Goal: Information Seeking & Learning: Learn about a topic

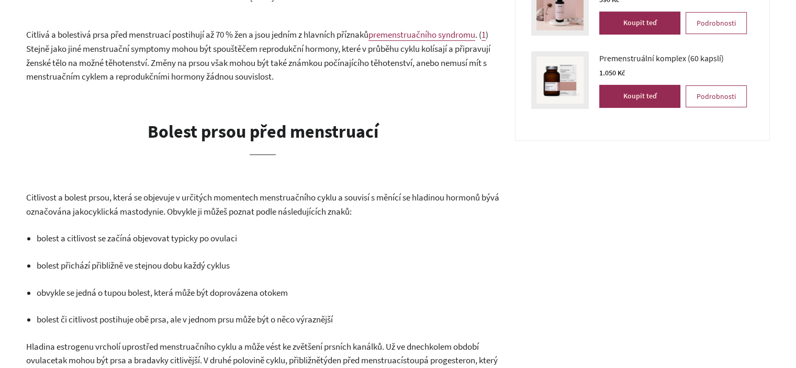
scroll to position [366, 0]
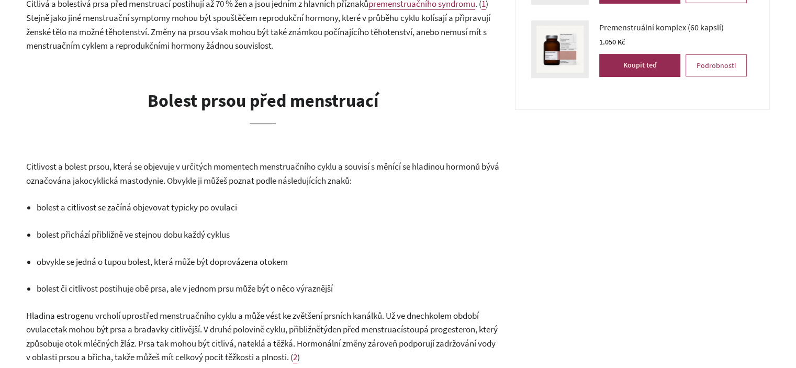
click at [163, 167] on span "Citlivost a bolest prsou, která se objevuje v určitých momentech menstruačního …" at bounding box center [262, 174] width 473 height 26
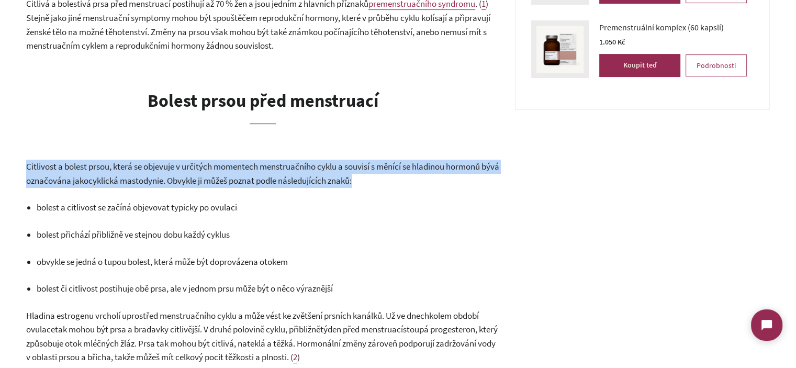
scroll to position [0, 0]
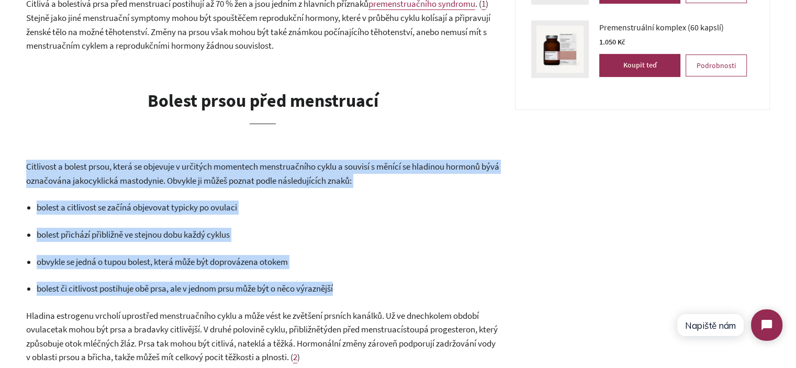
drag, startPoint x: 163, startPoint y: 167, endPoint x: 365, endPoint y: 290, distance: 236.3
click at [365, 290] on p "bolest či citlivost postihuje obě prsa, ale v jednom prsu může být o něco výraz…" at bounding box center [268, 289] width 463 height 14
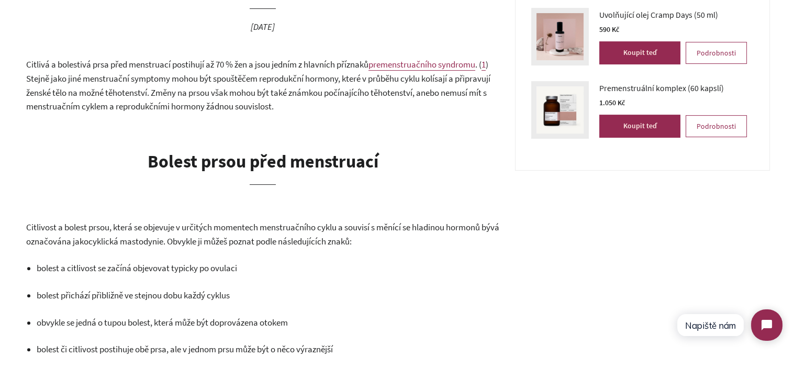
scroll to position [262, 0]
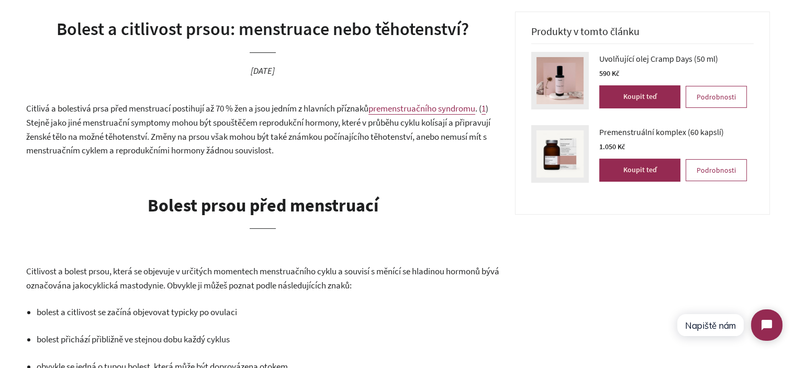
click at [269, 148] on span ") Stejně jako jiné menstruační symptomy mohou být spouštěčem reprodukční hormon…" at bounding box center [258, 129] width 464 height 53
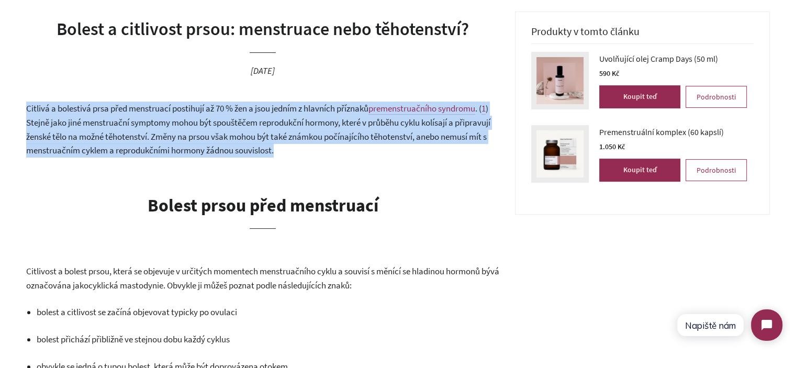
click at [269, 148] on span ") Stejně jako jiné menstruační symptomy mohou být spouštěčem reprodukční hormon…" at bounding box center [258, 129] width 464 height 53
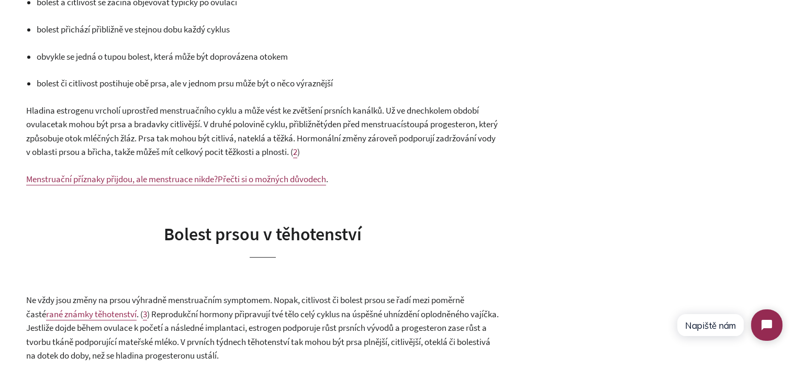
scroll to position [576, 0]
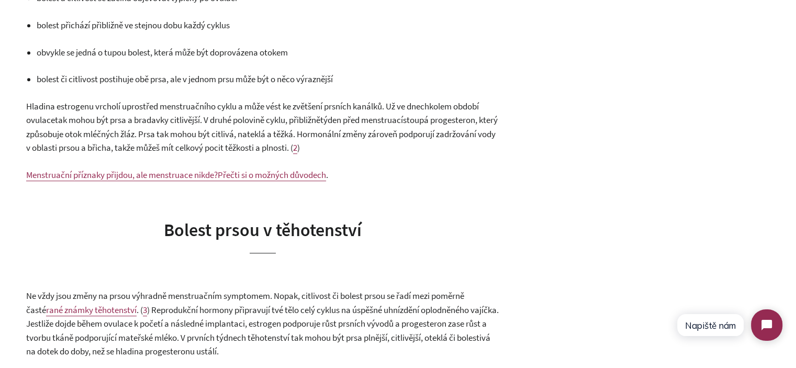
click at [207, 125] on span "tak mohou být prsa a bradavky citlivější. V druhé polovině cyklu, přibližně" at bounding box center [187, 120] width 265 height 12
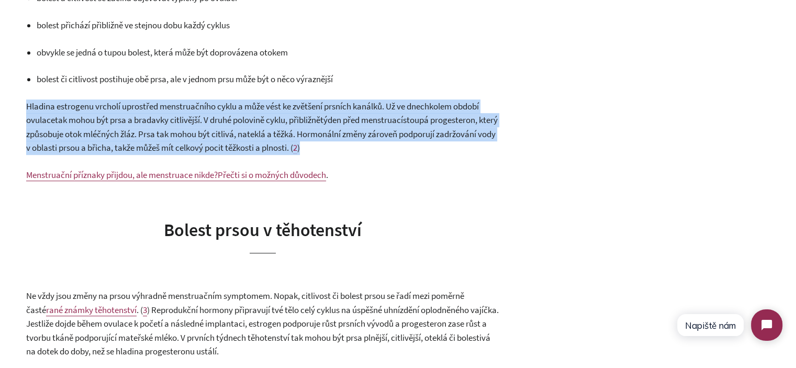
click at [207, 125] on span "tak mohou být prsa a bradavky citlivější. V druhé polovině cyklu, přibližně" at bounding box center [187, 120] width 265 height 12
click at [46, 115] on span "kolem období ovulace" at bounding box center [252, 113] width 453 height 26
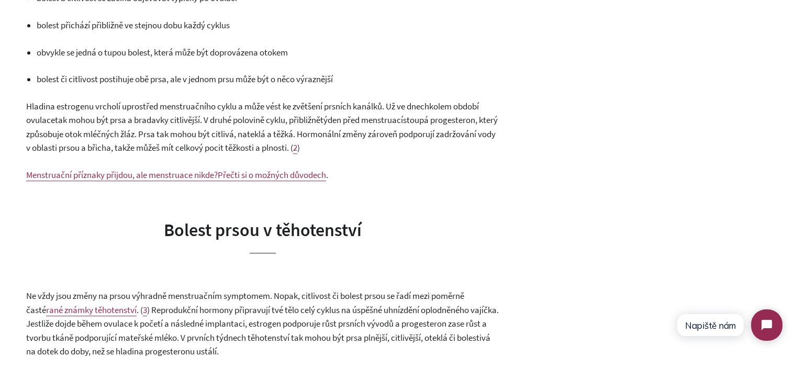
click at [26, 106] on span "Hladina estrogenu vrcholí uprostřed menstruačního cyklu a může vést ke zvětšení…" at bounding box center [227, 106] width 403 height 12
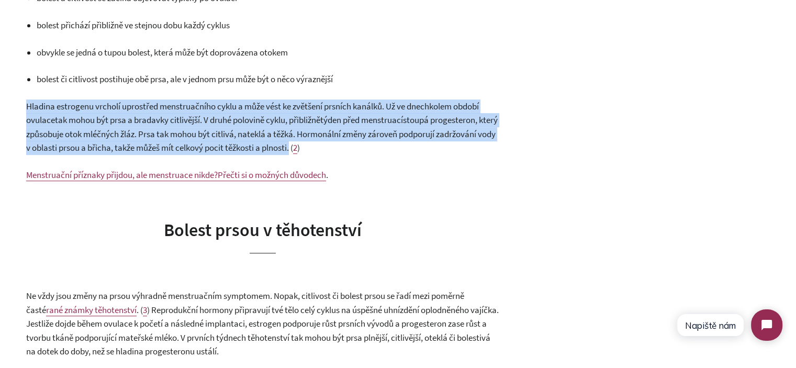
drag, startPoint x: 26, startPoint y: 106, endPoint x: 341, endPoint y: 147, distance: 318.1
click at [341, 147] on p "Hladina estrogenu vrcholí uprostřed menstruačního cyklu a může vést ke zvětšení…" at bounding box center [262, 126] width 473 height 55
click at [341, 147] on span "stoupá progesteron, který způsobuje otok mléčných žláz. Prsa tak mohou být citl…" at bounding box center [261, 133] width 471 height 39
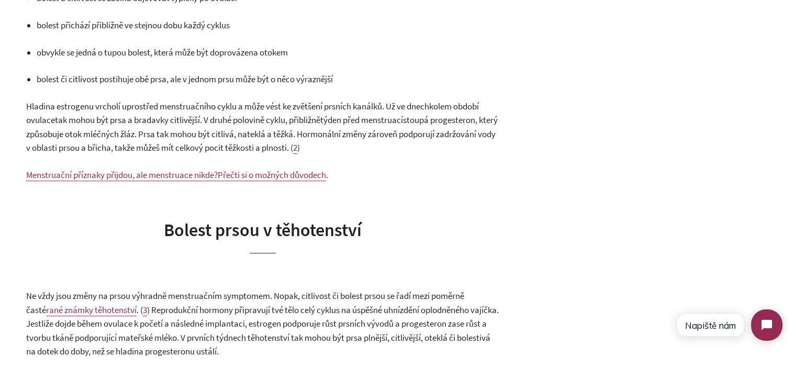
click at [342, 147] on span "stoupá progesteron, který způsobuje otok mléčných žláz. Prsa tak mohou být citl…" at bounding box center [261, 133] width 471 height 39
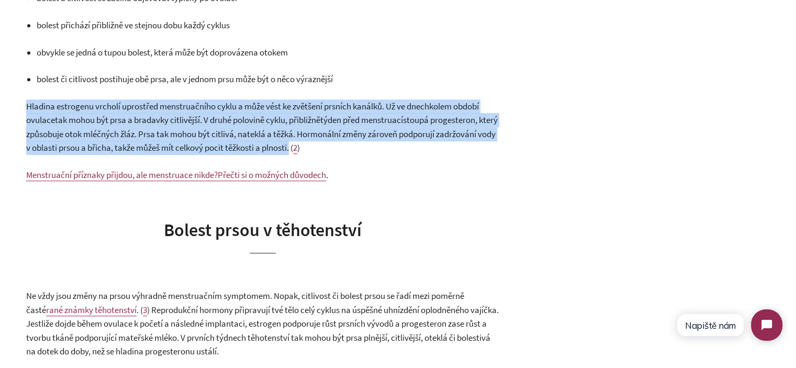
drag, startPoint x: 342, startPoint y: 147, endPoint x: 27, endPoint y: 106, distance: 317.7
click at [27, 106] on p "Hladina estrogenu vrcholí uprostřed menstruačního cyklu a může vést ke zvětšení…" at bounding box center [262, 126] width 473 height 55
click at [27, 106] on span "Hladina estrogenu vrcholí uprostřed menstruačního cyklu a může vést ke zvětšení…" at bounding box center [227, 106] width 403 height 12
drag, startPoint x: 27, startPoint y: 106, endPoint x: 353, endPoint y: 149, distance: 328.8
click at [353, 149] on p "Hladina estrogenu vrcholí uprostřed menstruačního cyklu a může vést ke zvětšení…" at bounding box center [262, 126] width 473 height 55
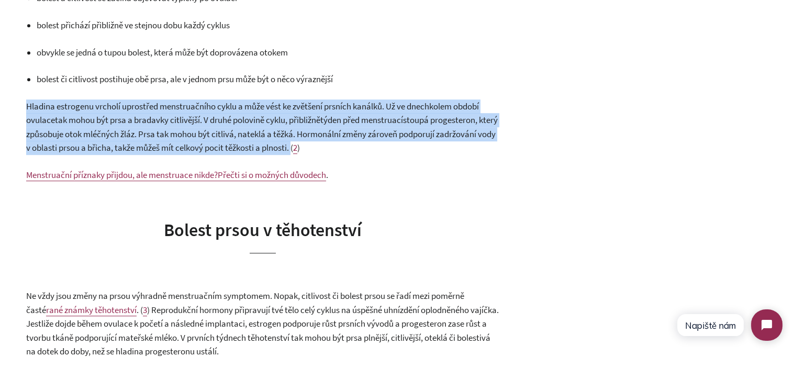
click at [353, 150] on span "stoupá progesteron, který způsobuje otok mléčných žláz. Prsa tak mohou být citl…" at bounding box center [261, 133] width 471 height 39
drag, startPoint x: 353, startPoint y: 150, endPoint x: 8, endPoint y: 103, distance: 348.0
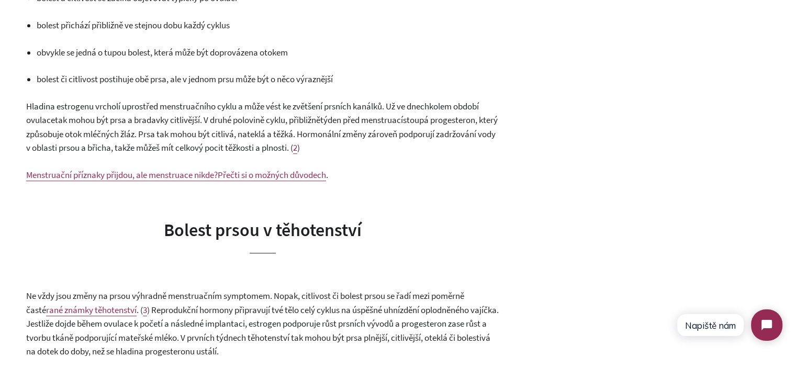
click at [176, 128] on span "stoupá progesteron, který způsobuje otok mléčných žláz. Prsa tak mohou být citl…" at bounding box center [261, 133] width 471 height 39
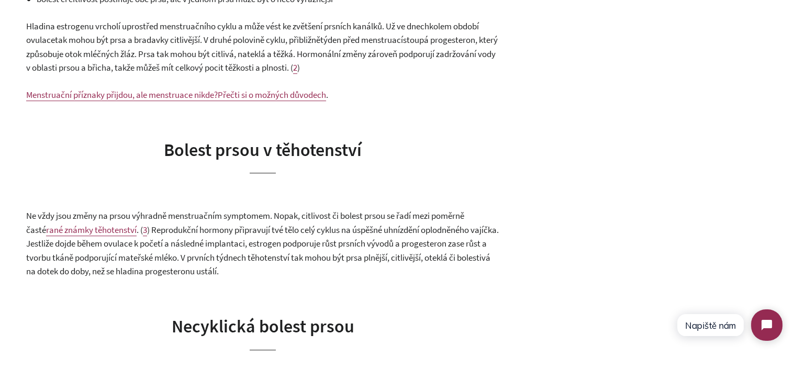
scroll to position [785, 0]
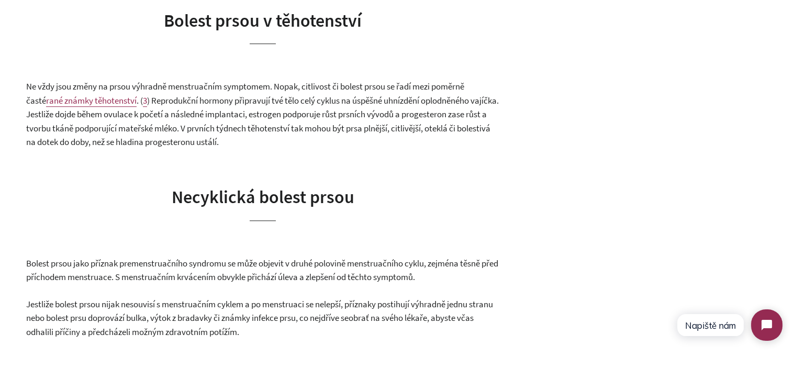
click at [218, 121] on p "Ne vždy jsou změny na prsou výhradně menstruačním symptomem. Nopak, citlivost č…" at bounding box center [262, 115] width 473 height 70
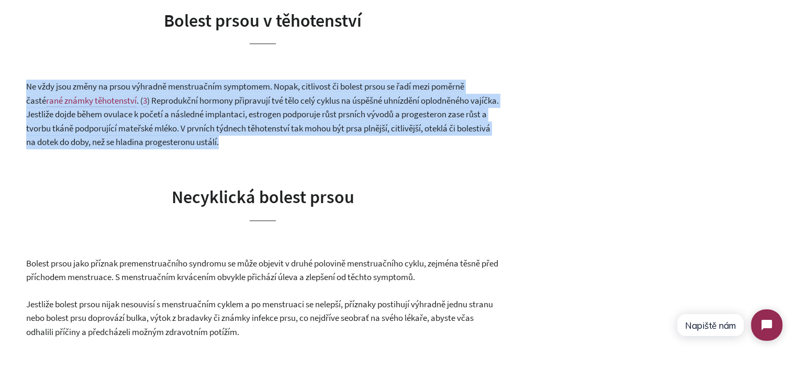
drag, startPoint x: 218, startPoint y: 121, endPoint x: 176, endPoint y: 51, distance: 81.2
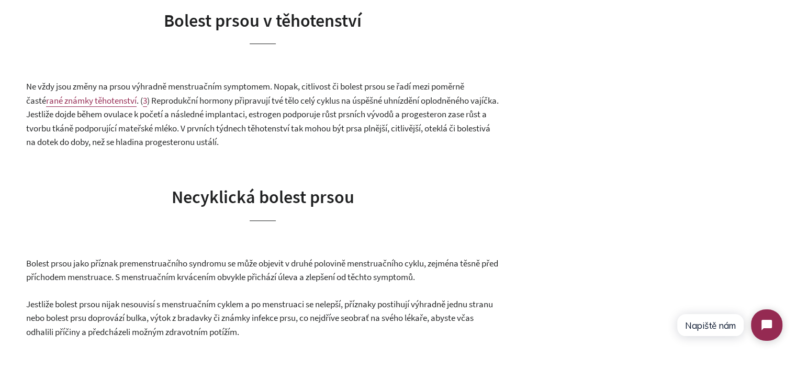
click at [179, 23] on span "Bolest prsou v těhotenství" at bounding box center [263, 20] width 198 height 22
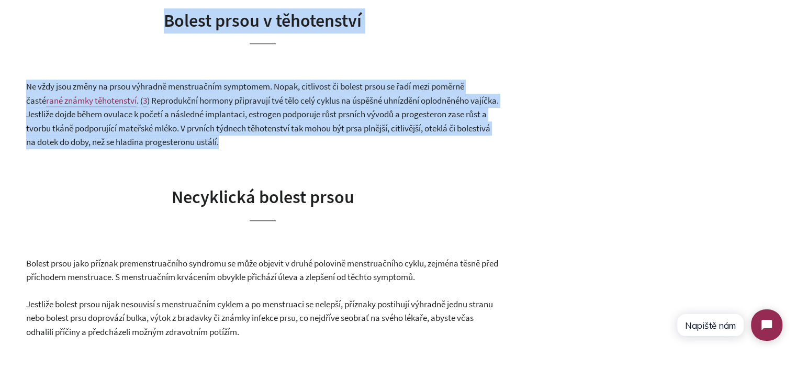
drag, startPoint x: 179, startPoint y: 23, endPoint x: 220, endPoint y: 115, distance: 101.0
click at [220, 115] on span ") Reprodukční hormony připravují tvé tělo celý cyklus na úspěšné uhnízdění oplo…" at bounding box center [262, 121] width 473 height 53
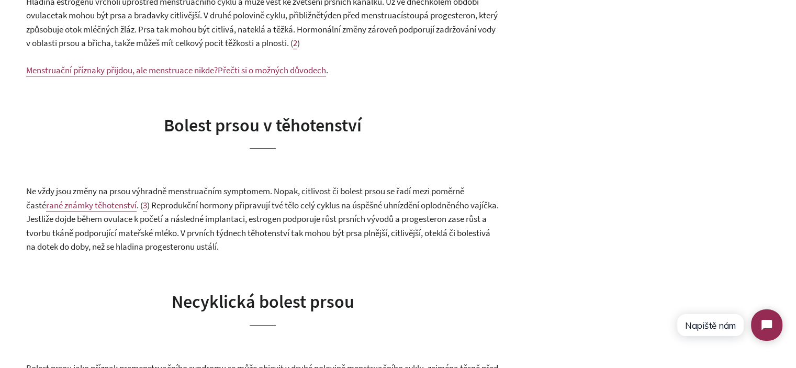
scroll to position [628, 0]
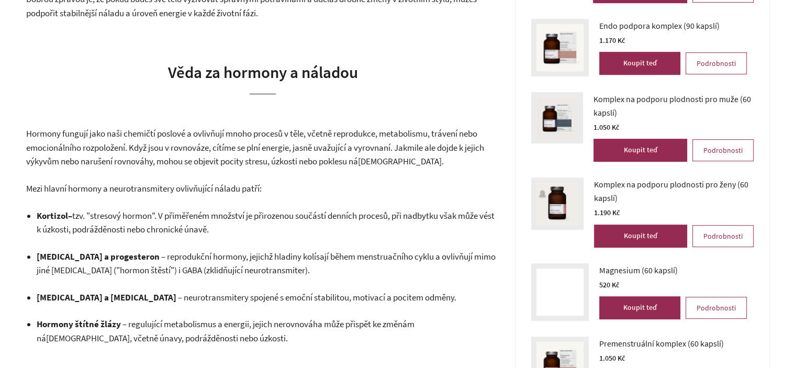
scroll to position [471, 0]
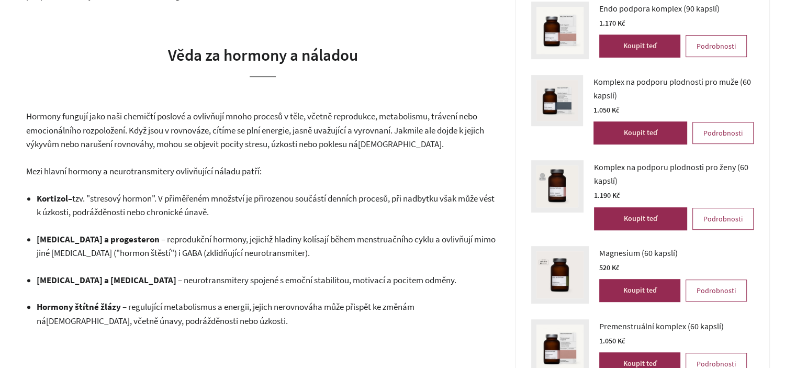
click at [163, 137] on p "Hormony fungují jako naši chemičtí poslové a ovlivňují mnoho procesů v těle, vč…" at bounding box center [262, 130] width 473 height 42
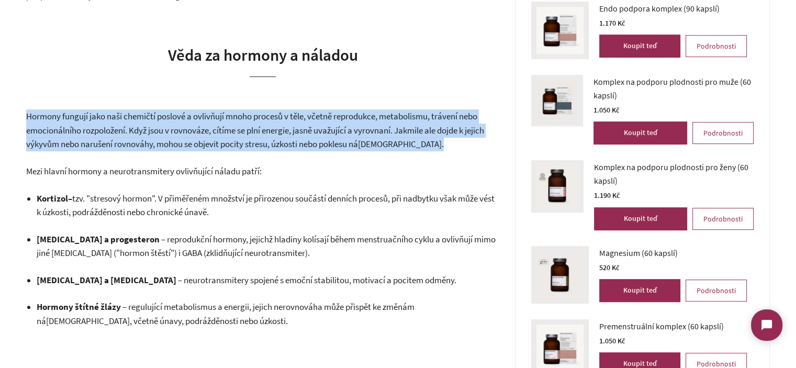
scroll to position [0, 0]
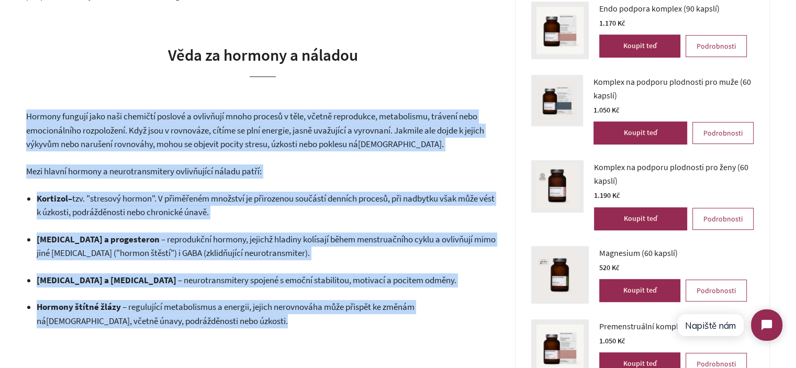
drag, startPoint x: 163, startPoint y: 137, endPoint x: 233, endPoint y: 324, distance: 199.7
click at [224, 308] on span "– regulující metabolismus a energii, jejich nerovnováha může přispět ke změnám …" at bounding box center [226, 314] width 378 height 26
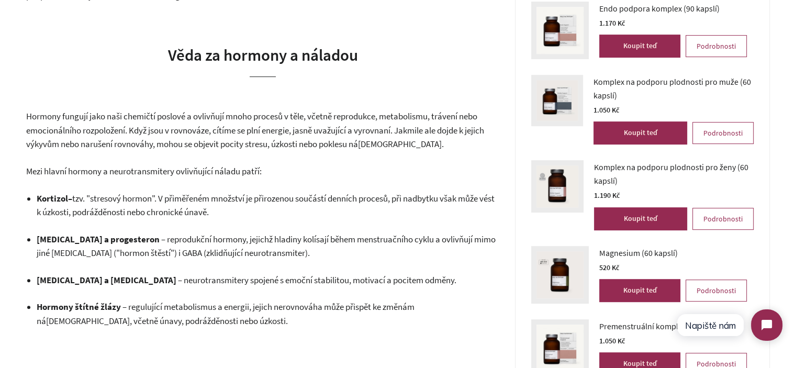
click at [180, 311] on span "– regulující metabolismus a energii, jejich nerovnováha může přispět ke změnám …" at bounding box center [226, 314] width 378 height 26
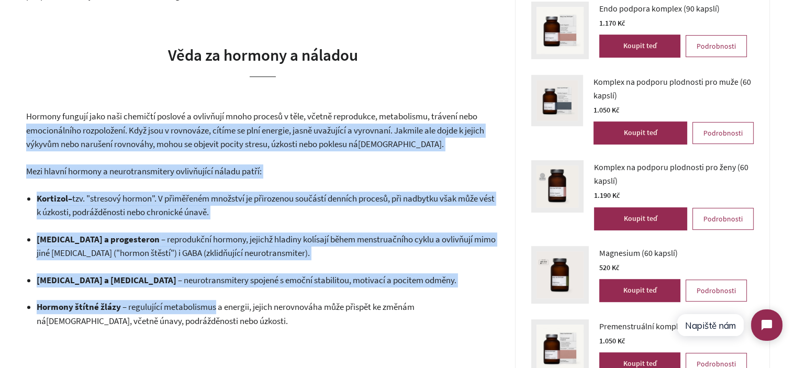
drag, startPoint x: 180, startPoint y: 311, endPoint x: 54, endPoint y: 136, distance: 216.1
click at [54, 135] on span "Hormony fungují jako naši chemičtí poslové a ovlivňují mnoho procesů v těle, vč…" at bounding box center [255, 129] width 458 height 39
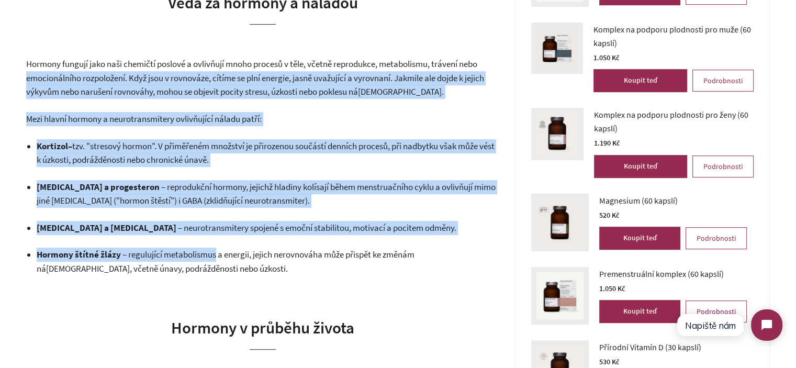
click at [237, 208] on ul "Kortizol – tzv. "stresový hormon". V přiměřeném množství je přirozenou součástí…" at bounding box center [268, 207] width 463 height 137
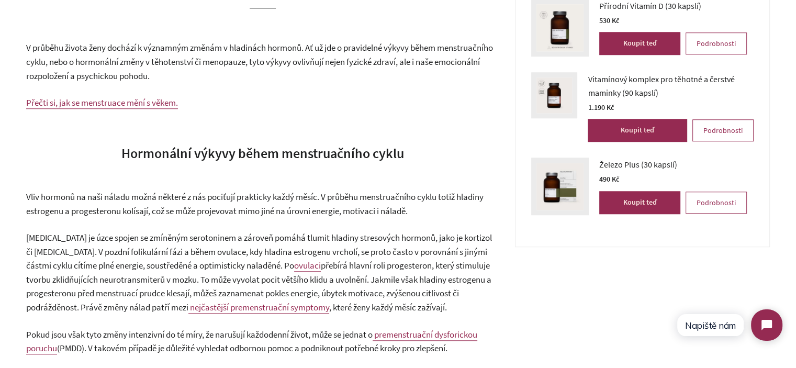
scroll to position [994, 0]
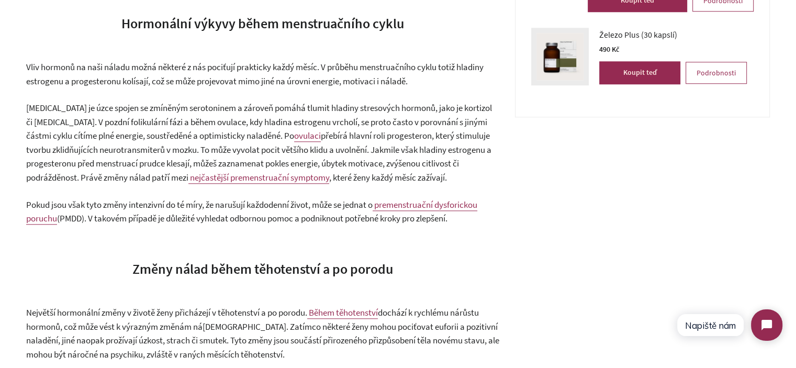
click at [156, 115] on p "Estrogen je úzce spojen se zmíněným serotoninem a zároveň pomáhá tlumit hladiny…" at bounding box center [262, 142] width 473 height 83
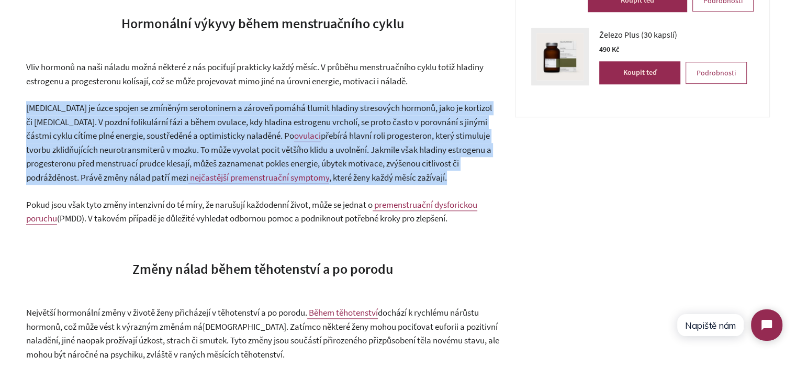
click at [156, 115] on p "Estrogen je úzce spojen se zmíněným serotoninem a zároveň pomáhá tlumit hladiny…" at bounding box center [262, 142] width 473 height 83
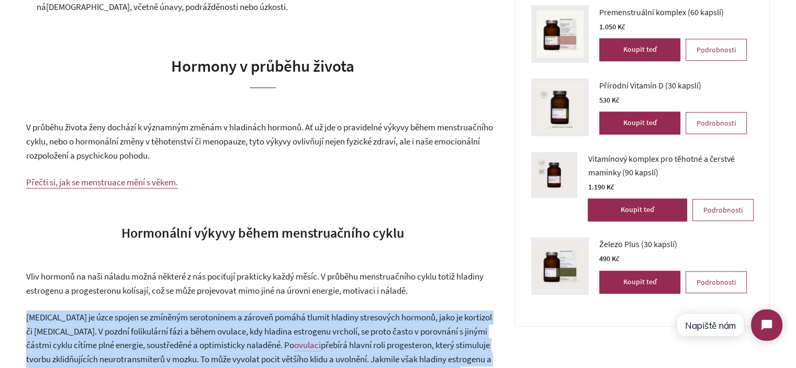
scroll to position [0, 0]
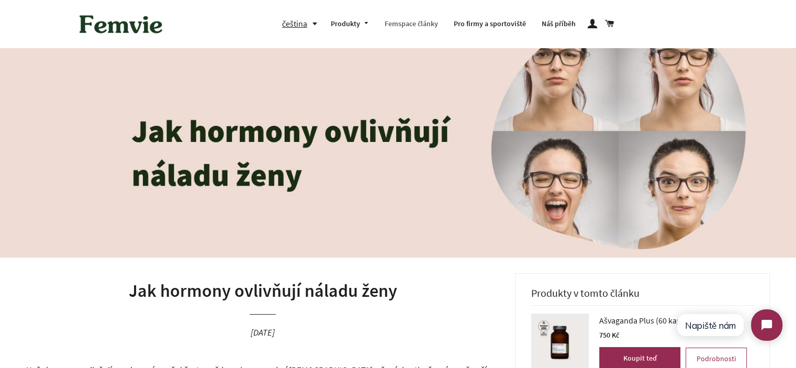
click at [407, 18] on link "Femspace články" at bounding box center [411, 23] width 69 height 27
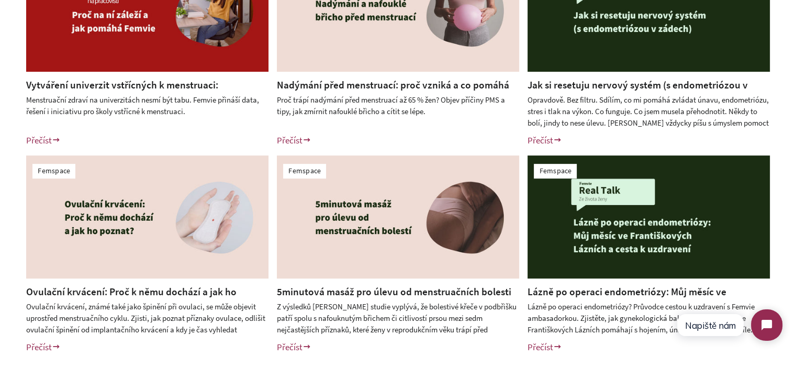
scroll to position [314, 0]
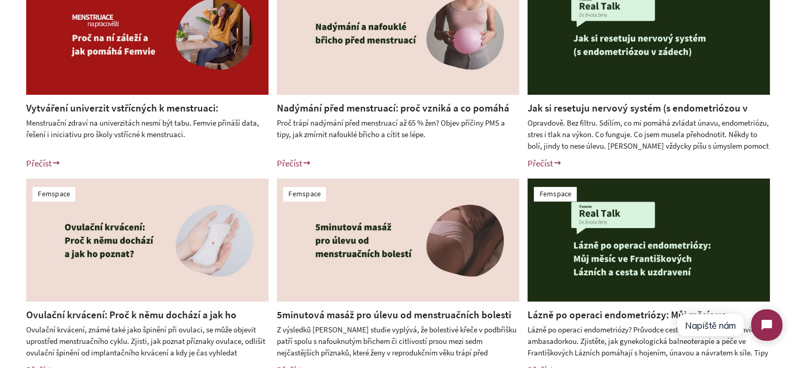
click at [0, 144] on div "Femspace Vytváření univerzit vstřícných k menstruaci: Menstruační zdraví na vys…" at bounding box center [398, 175] width 796 height 458
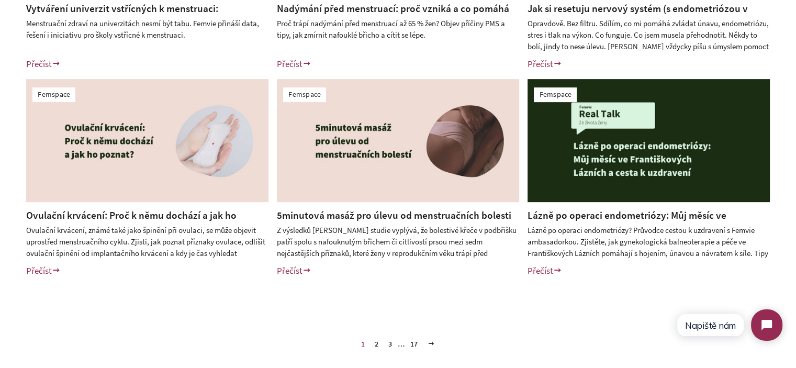
scroll to position [523, 0]
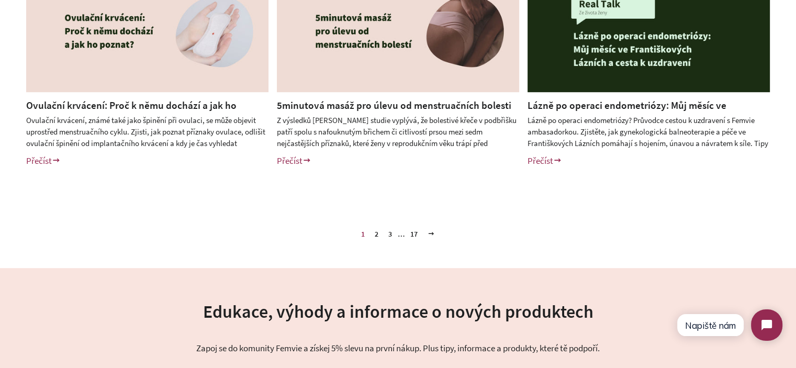
click at [374, 239] on link "2" at bounding box center [376, 234] width 12 height 16
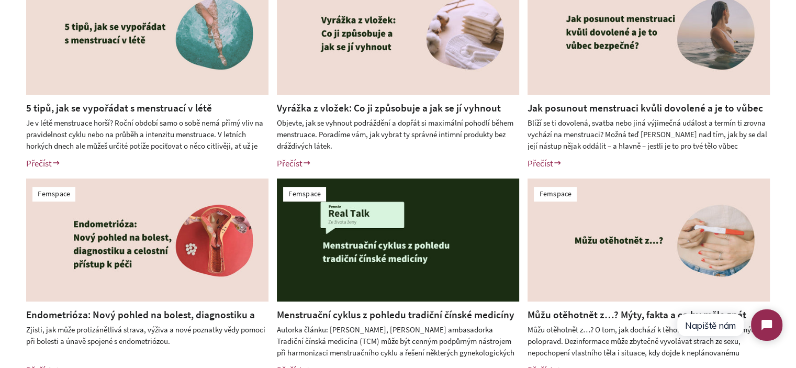
click at [0, 137] on div "Femspace 5 tipů, jak se vypořádat s menstruací v létě Přečíst [GEOGRAPHIC_DATA]…" at bounding box center [398, 175] width 796 height 458
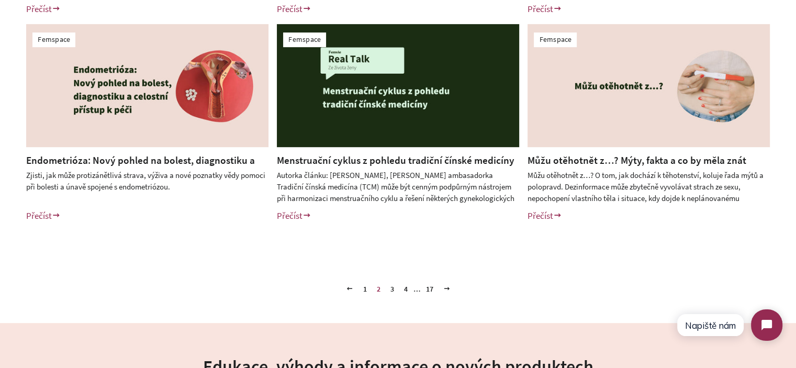
scroll to position [471, 0]
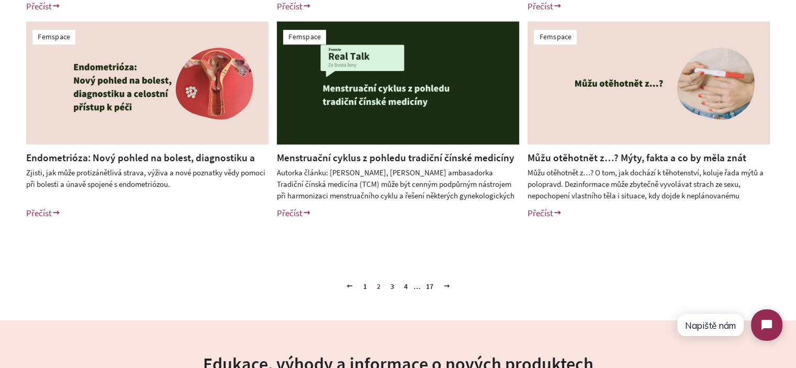
click at [390, 284] on link "3" at bounding box center [392, 286] width 12 height 16
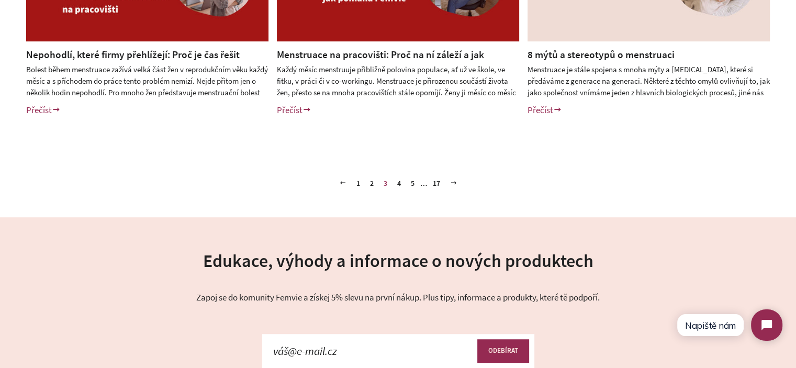
scroll to position [576, 0]
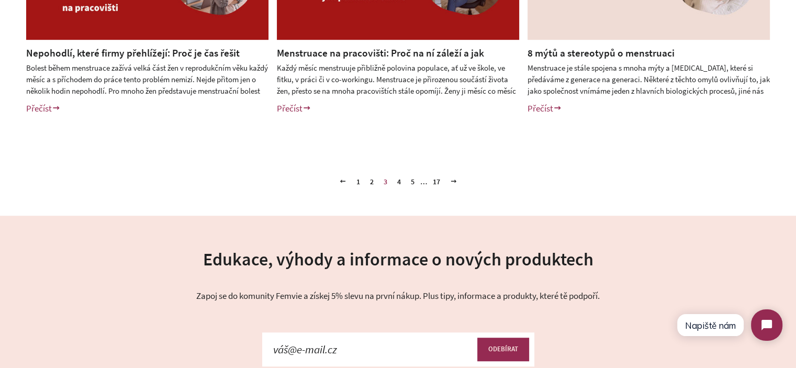
click at [399, 178] on link "4" at bounding box center [399, 182] width 12 height 16
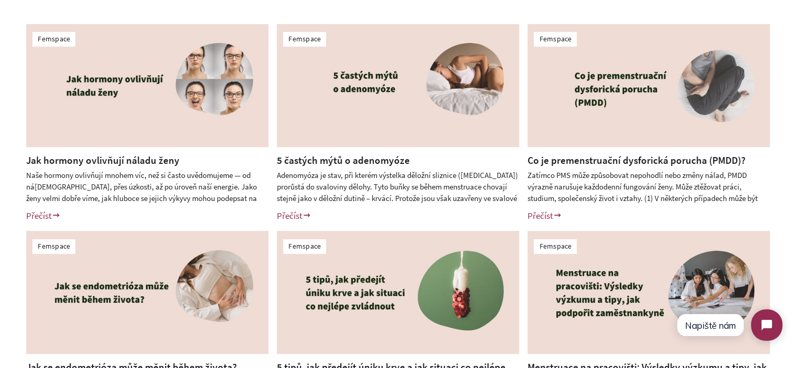
click at [121, 156] on link "Jak hormony ovlivňují náladu ženy" at bounding box center [102, 160] width 153 height 13
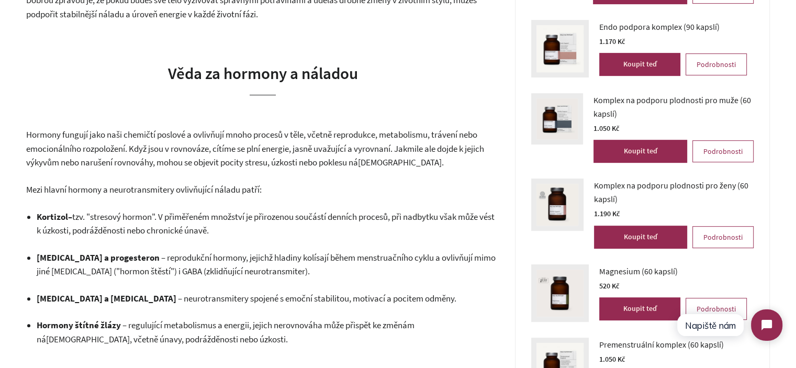
scroll to position [471, 0]
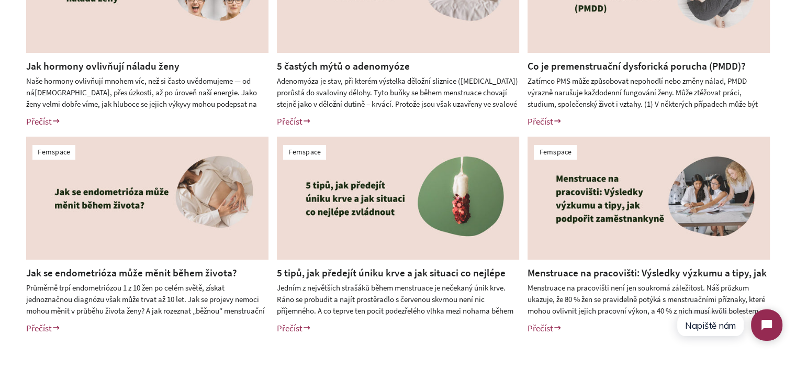
scroll to position [419, 0]
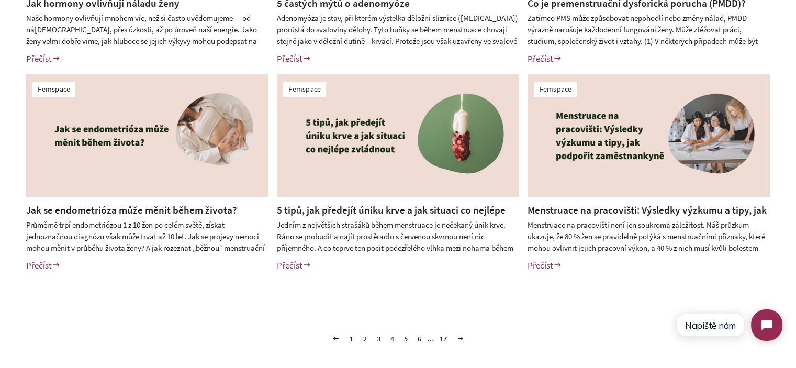
click at [403, 339] on link "5" at bounding box center [406, 339] width 12 height 16
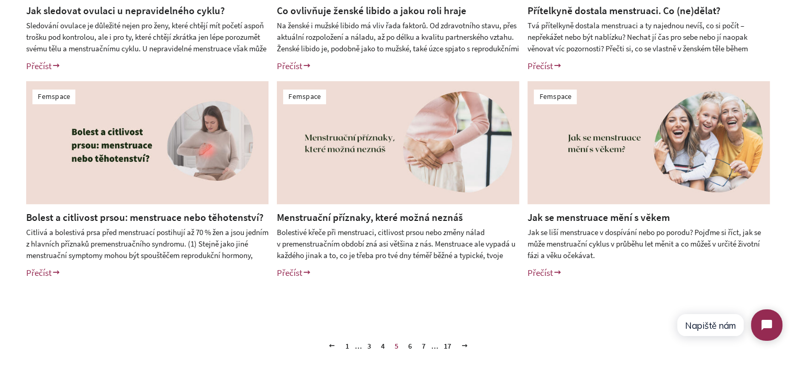
scroll to position [419, 0]
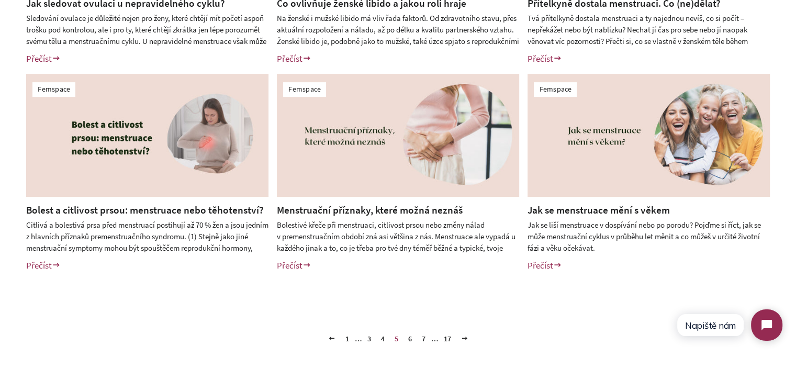
click at [408, 338] on link "6" at bounding box center [410, 339] width 12 height 16
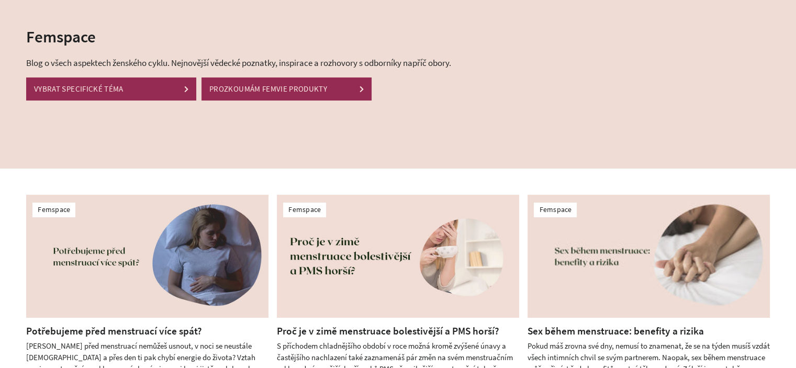
scroll to position [209, 0]
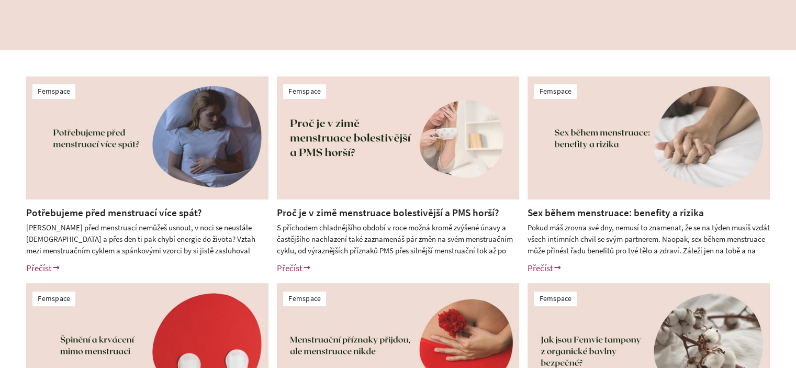
click at [109, 213] on link "Potřebujeme před menstruací více spát?" at bounding box center [114, 212] width 176 height 13
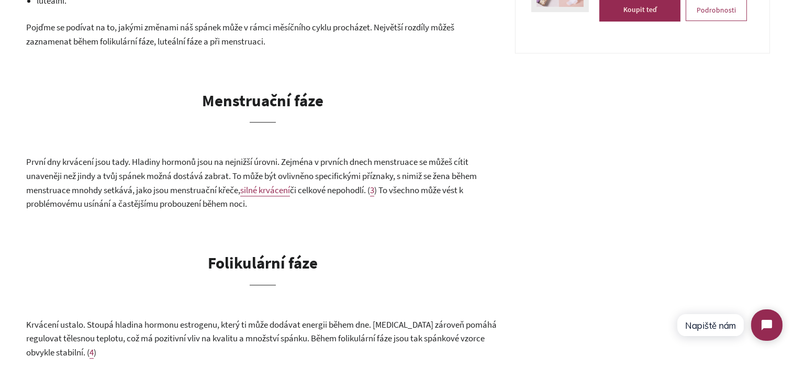
scroll to position [733, 0]
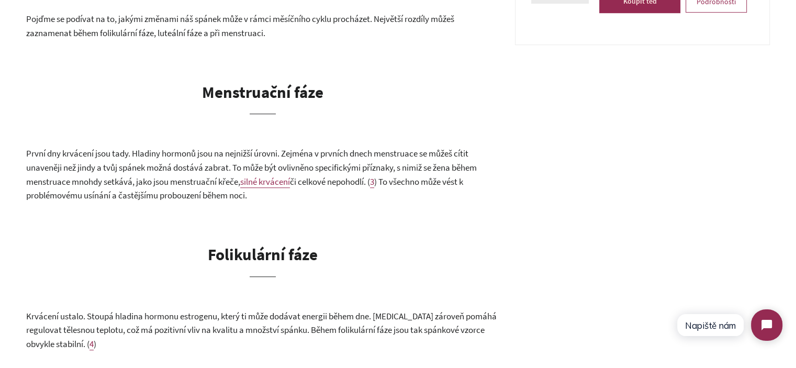
click at [93, 164] on span "První dny krvácení jsou tady. Hladiny hormonů jsou na nejnižší úrovni. Zejména …" at bounding box center [251, 167] width 451 height 39
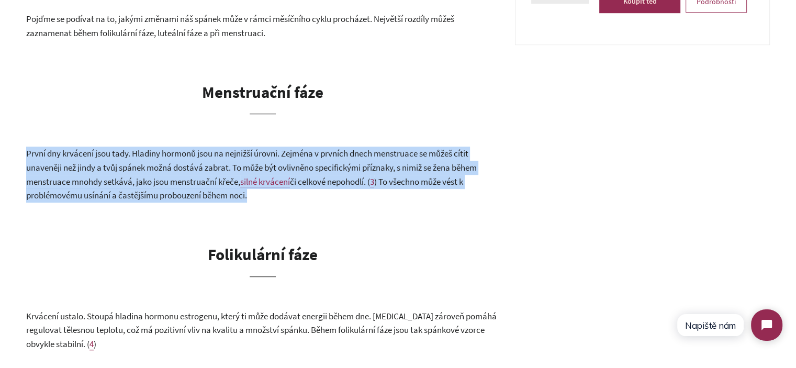
click at [93, 164] on span "První dny krvácení jsou tady. Hladiny hormonů jsou na nejnižší úrovni. Zejména …" at bounding box center [251, 167] width 451 height 39
click at [166, 173] on span "První dny krvácení jsou tady. Hladiny hormonů jsou na nejnižší úrovni. Zejména …" at bounding box center [251, 167] width 451 height 39
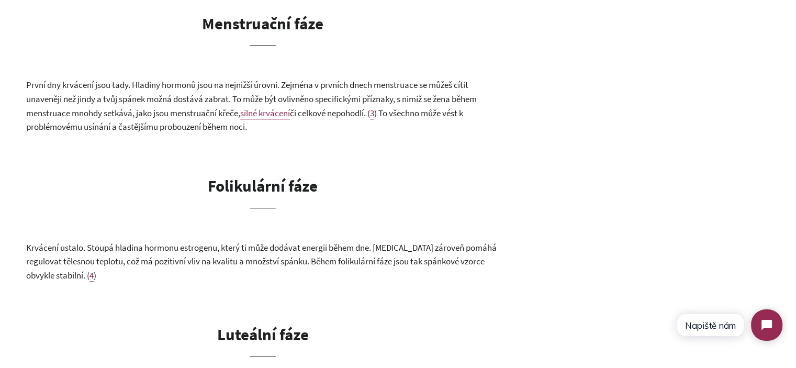
scroll to position [942, 0]
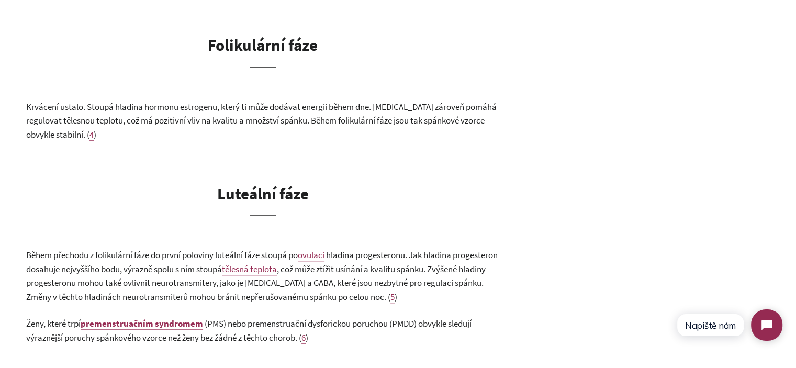
click at [216, 102] on span "Krvácení ustalo. Stoupá hladina hormonu estrogenu, který ti může dodávat energi…" at bounding box center [261, 120] width 470 height 39
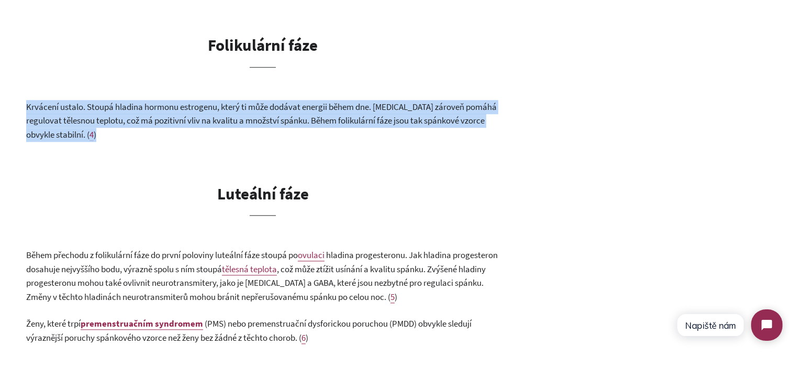
click at [216, 102] on span "Krvácení ustalo. Stoupá hladina hormonu estrogenu, který ti může dodávat energi…" at bounding box center [261, 120] width 470 height 39
click at [230, 119] on p "Krvácení ustalo. Stoupá hladina hormonu estrogenu, který ti může dodávat energi…" at bounding box center [262, 121] width 473 height 42
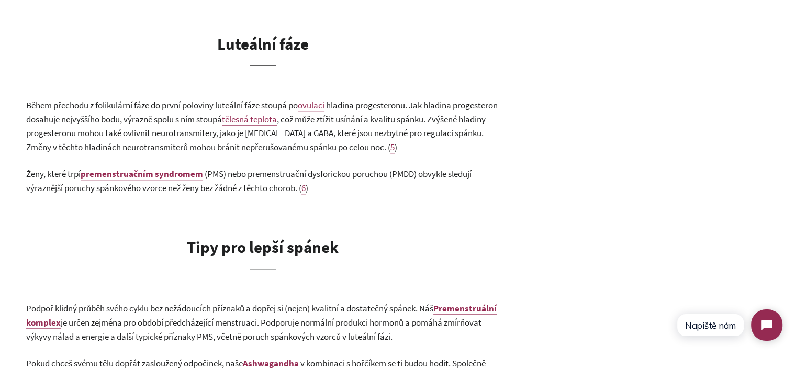
scroll to position [1099, 0]
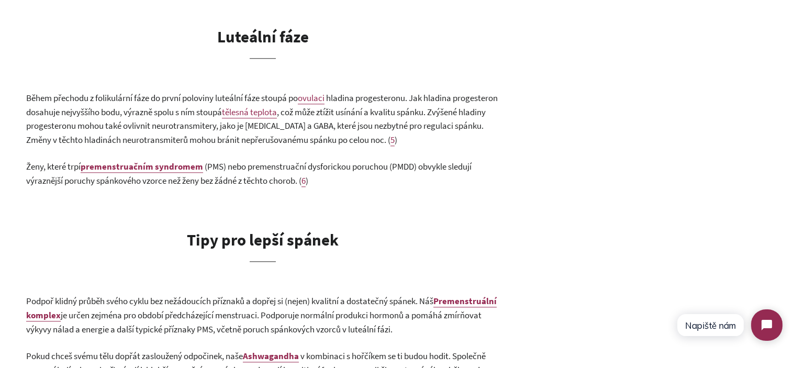
click at [109, 94] on span "hladina progesteronu. Jak hladina progesteron dosahuje nejvyššího bodu, výrazně…" at bounding box center [261, 105] width 471 height 26
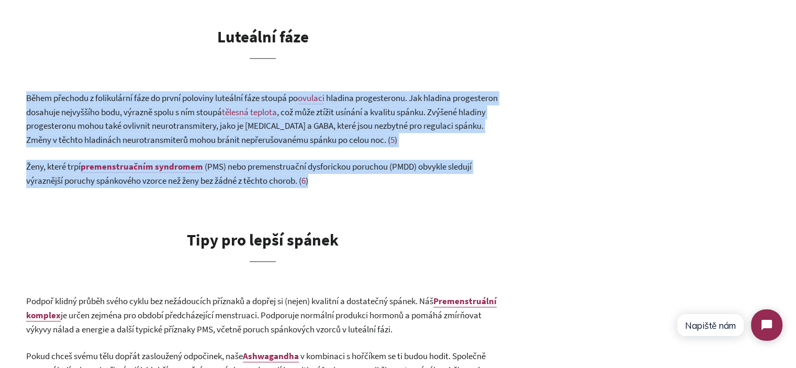
drag, startPoint x: 109, startPoint y: 94, endPoint x: 314, endPoint y: 154, distance: 213.3
click at [338, 160] on p "Ženy, které trpí premenstruačním syndromem (PMS) nebo premenstruační dysforicko…" at bounding box center [262, 174] width 473 height 28
drag, startPoint x: 341, startPoint y: 167, endPoint x: 25, endPoint y: 80, distance: 327.8
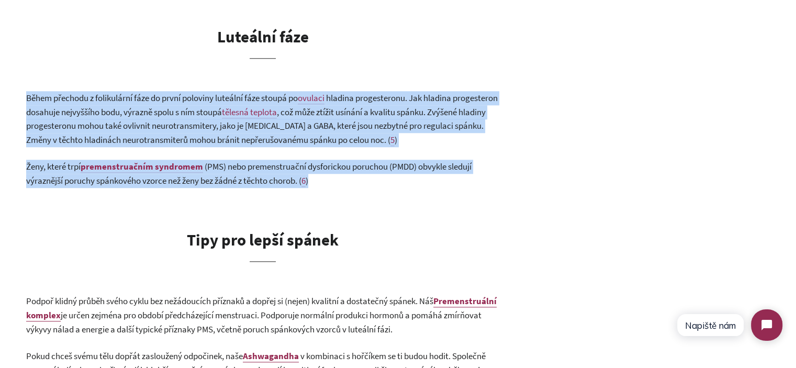
drag, startPoint x: 25, startPoint y: 81, endPoint x: 333, endPoint y: 162, distance: 318.3
click at [333, 162] on p "Ženy, které trpí premenstruačním syndromem (PMS) nebo premenstruační dysforicko…" at bounding box center [262, 174] width 473 height 28
drag, startPoint x: 334, startPoint y: 165, endPoint x: 23, endPoint y: 80, distance: 322.8
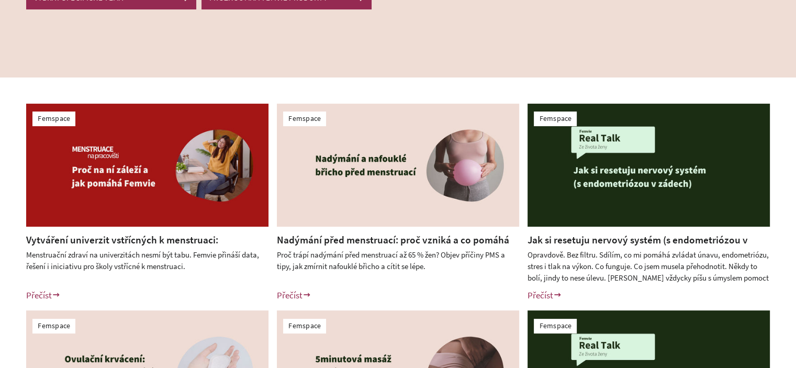
scroll to position [209, 0]
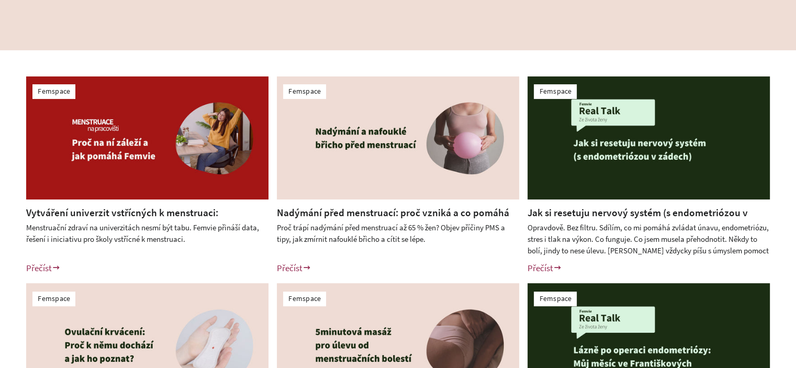
click at [179, 167] on img at bounding box center [147, 137] width 242 height 123
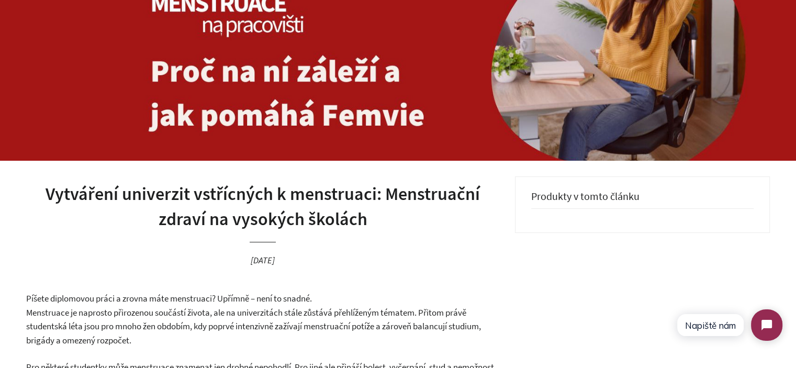
scroll to position [262, 0]
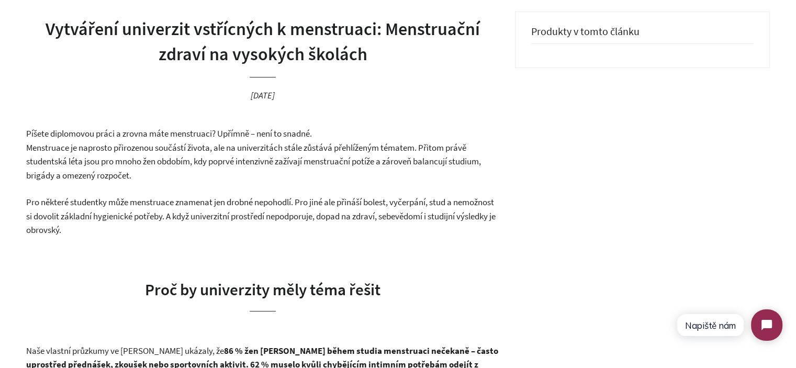
click at [77, 147] on p "Píšete diplomovou práci a zrovna máte menstruaci? Upřímně – není to snadné. Men…" at bounding box center [262, 154] width 473 height 55
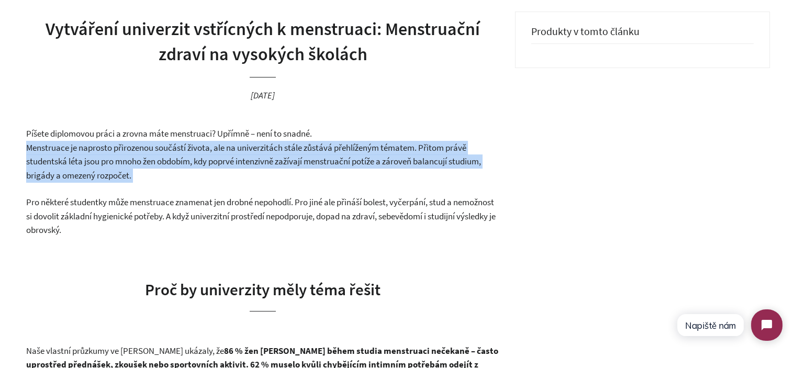
click at [77, 147] on p "Píšete diplomovou práci a zrovna máte menstruaci? Upřímně – není to snadné. Men…" at bounding box center [262, 154] width 473 height 55
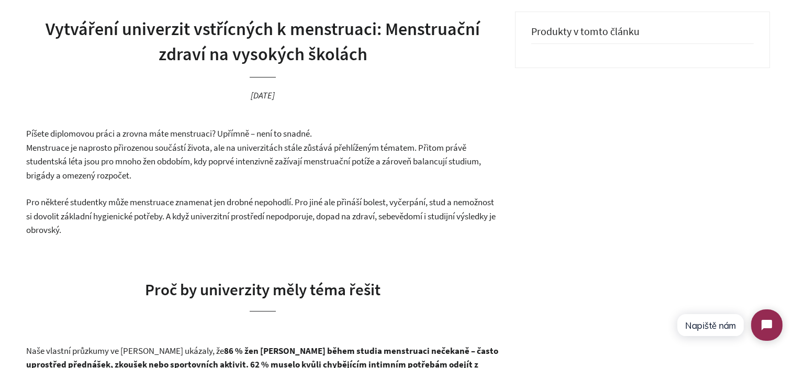
click at [37, 131] on p "Píšete diplomovou práci a zrovna máte menstruaci? Upřímně – není to snadné. Men…" at bounding box center [262, 154] width 473 height 55
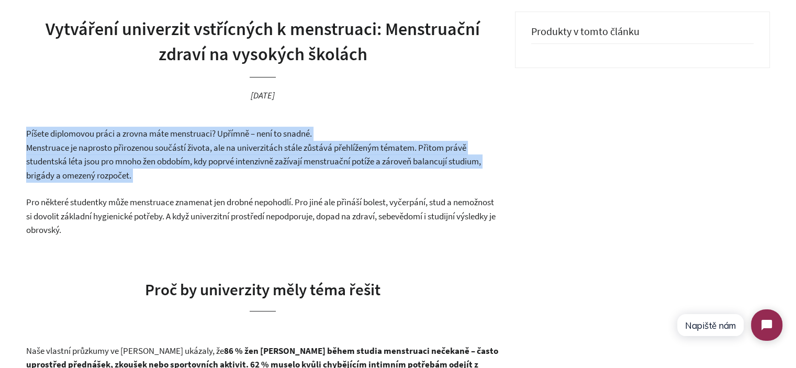
drag, startPoint x: 37, startPoint y: 131, endPoint x: 120, endPoint y: 178, distance: 95.3
click at [120, 178] on p "Píšete diplomovou práci a zrovna máte menstruaci? Upřímně – není to snadné. Men…" at bounding box center [262, 154] width 473 height 55
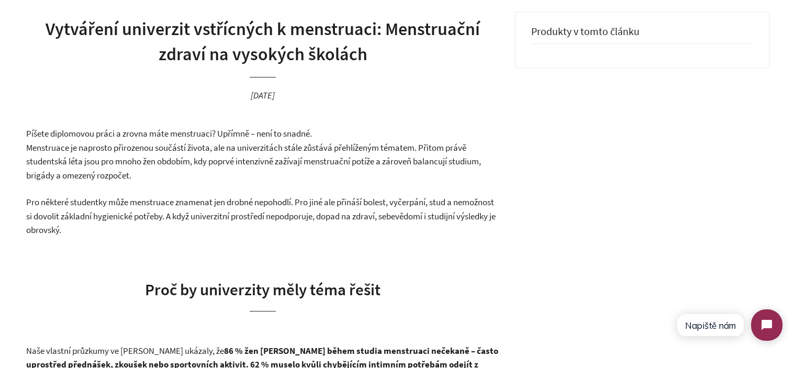
click at [142, 182] on p "Píšete diplomovou práci a zrovna máte menstruaci? Upřímně – není to snadné. Men…" at bounding box center [262, 154] width 473 height 55
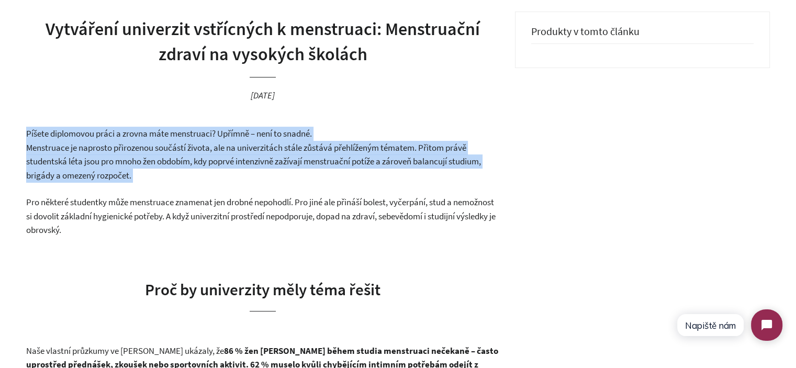
drag, startPoint x: 142, startPoint y: 182, endPoint x: 0, endPoint y: 138, distance: 149.0
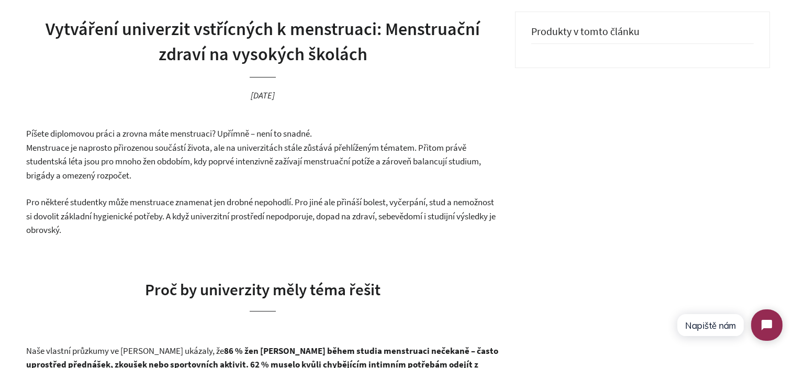
click at [145, 171] on p "Píšete diplomovou práci a zrovna máte menstruaci? Upřímně – není to snadné. Men…" at bounding box center [262, 154] width 473 height 55
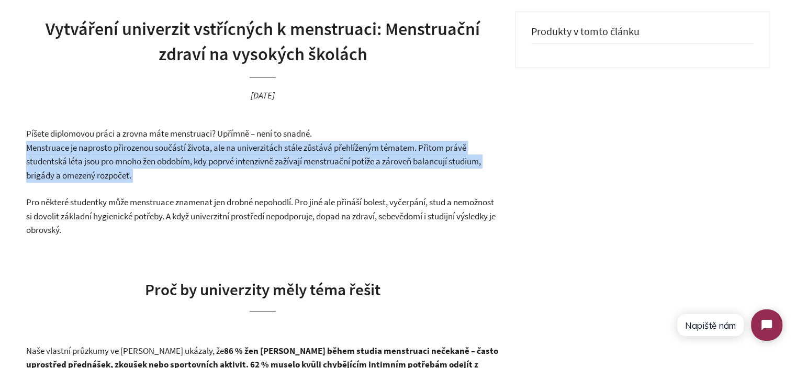
click at [145, 171] on p "Píšete diplomovou práci a zrovna máte menstruaci? Upřímně – není to snadné. Men…" at bounding box center [262, 154] width 473 height 55
click at [114, 171] on p "Píšete diplomovou práci a zrovna máte menstruaci? Upřímně – není to snadné. Men…" at bounding box center [262, 154] width 473 height 55
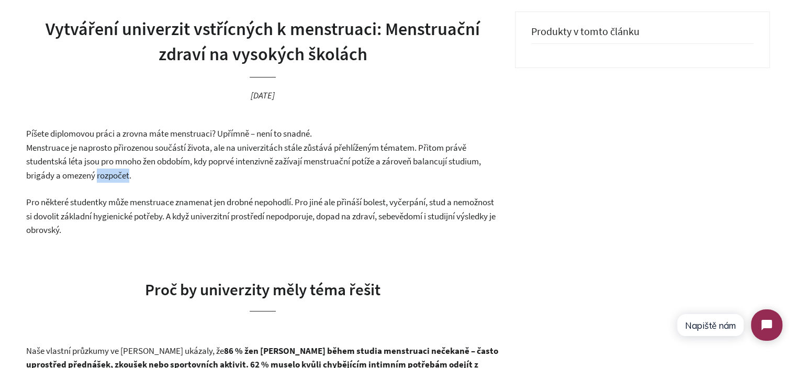
click at [114, 171] on p "Píšete diplomovou práci a zrovna máte menstruaci? Upřímně – není to snadné. Men…" at bounding box center [262, 154] width 473 height 55
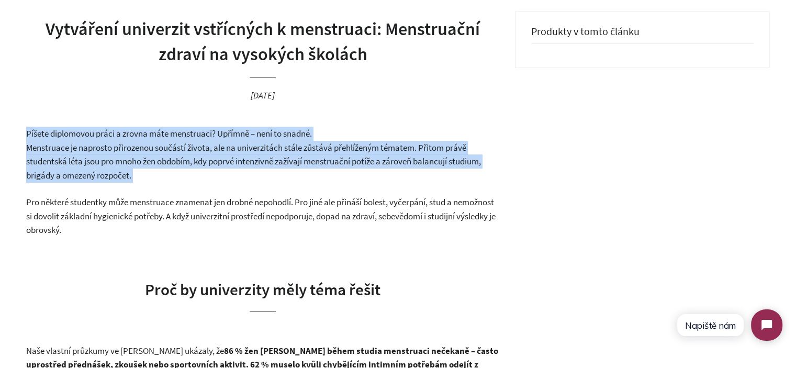
drag, startPoint x: 114, startPoint y: 171, endPoint x: 52, endPoint y: 132, distance: 72.9
click at [52, 132] on p "Píšete diplomovou práci a zrovna máte menstruaci? Upřímně – není to snadné. Men…" at bounding box center [262, 154] width 473 height 55
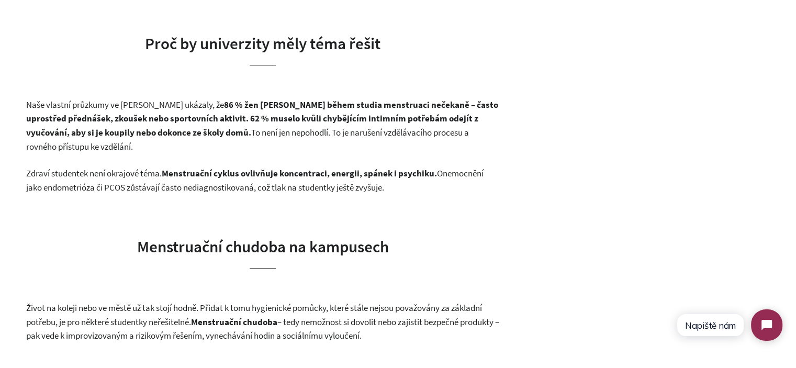
scroll to position [523, 0]
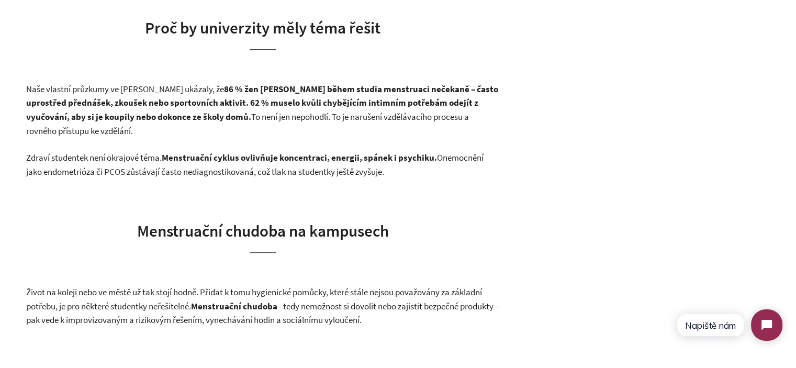
click at [36, 93] on p "Naše vlastní průzkumy ve Femvie ukázaly, že 86 % žen zažívá během studia menstr…" at bounding box center [262, 109] width 473 height 55
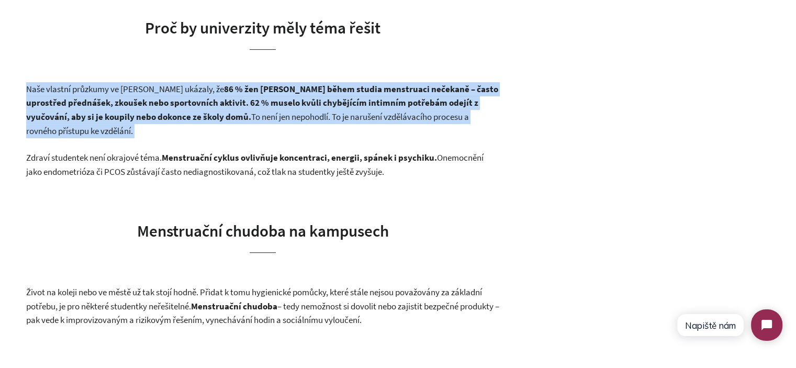
drag, startPoint x: 36, startPoint y: 93, endPoint x: 64, endPoint y: 130, distance: 47.1
click at [64, 130] on p "Naše vlastní průzkumy ve Femvie ukázaly, že 86 % žen zažívá během studia menstr…" at bounding box center [262, 109] width 473 height 55
drag, startPoint x: 64, startPoint y: 130, endPoint x: 35, endPoint y: 98, distance: 43.3
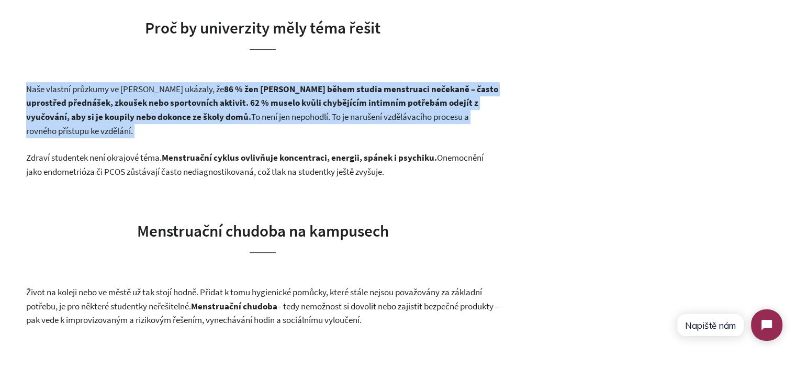
click at [35, 98] on p "Naše vlastní průzkumy ve Femvie ukázaly, že 86 % žen zažívá během studia menstr…" at bounding box center [262, 109] width 473 height 55
click at [35, 98] on strong "86 % žen zažívá během studia menstruaci nečekaně – často uprostřed přednášek, z…" at bounding box center [262, 102] width 472 height 39
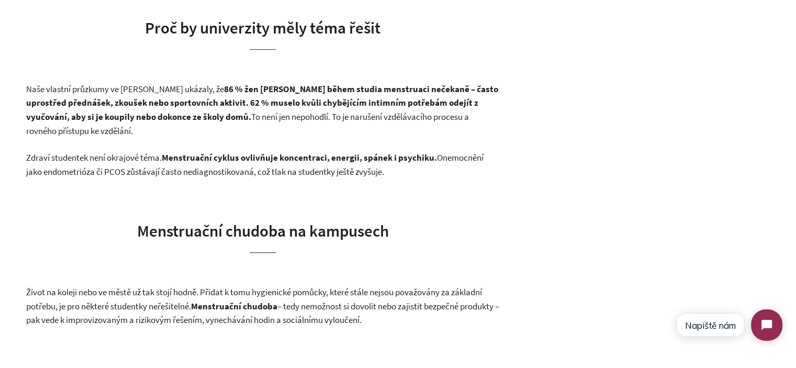
click at [41, 108] on strong "86 % žen zažívá během studia menstruaci nečekaně – často uprostřed přednášek, z…" at bounding box center [262, 102] width 472 height 39
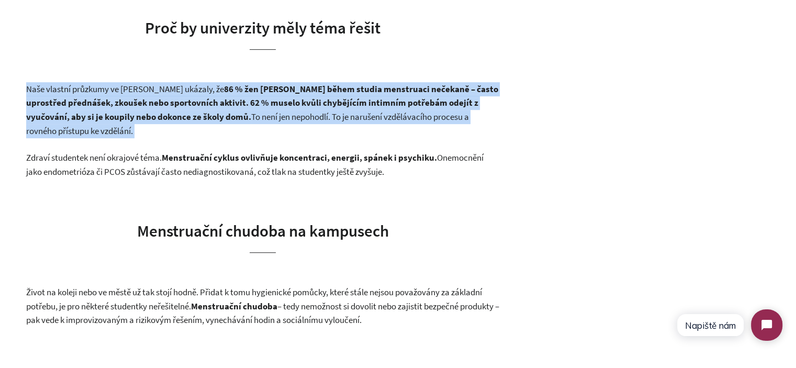
click at [41, 108] on strong "86 % žen zažívá během studia menstruaci nečekaně – často uprostřed přednášek, z…" at bounding box center [262, 102] width 472 height 39
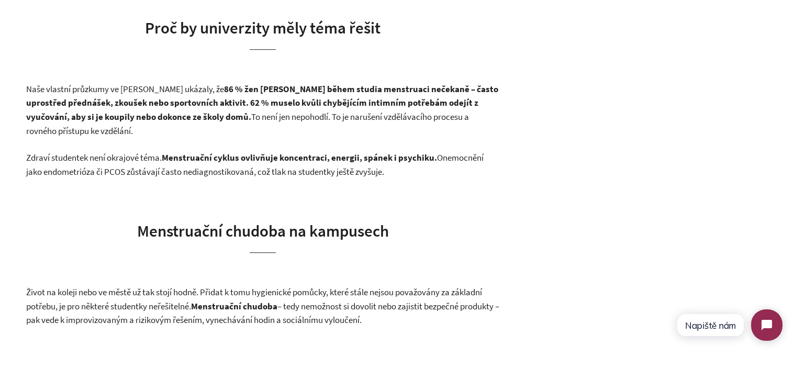
click at [186, 122] on p "Naše vlastní průzkumy ve Femvie ukázaly, že 86 % žen zažívá během studia menstr…" at bounding box center [262, 109] width 473 height 55
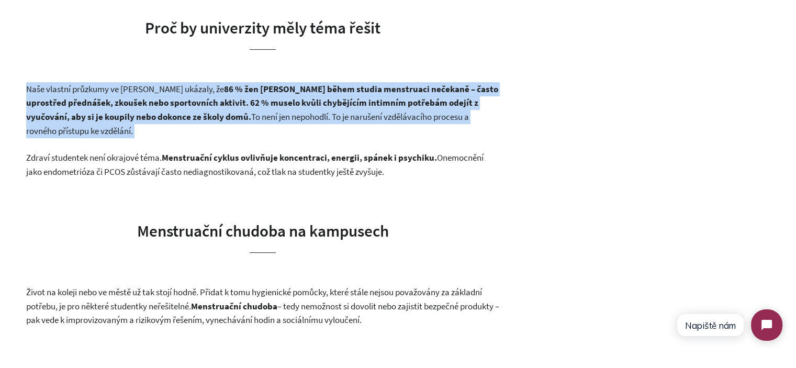
click at [186, 122] on p "Naše vlastní průzkumy ve Femvie ukázaly, že 86 % žen zažívá během studia menstr…" at bounding box center [262, 109] width 473 height 55
click at [152, 122] on strong "86 % žen zažívá během studia menstruaci nečekaně – často uprostřed přednášek, z…" at bounding box center [262, 102] width 472 height 39
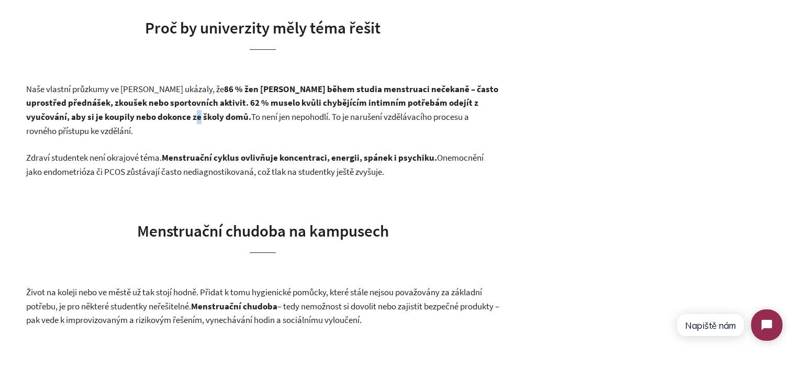
click at [152, 122] on strong "86 % žen zažívá během studia menstruaci nečekaně – často uprostřed přednášek, z…" at bounding box center [262, 102] width 472 height 39
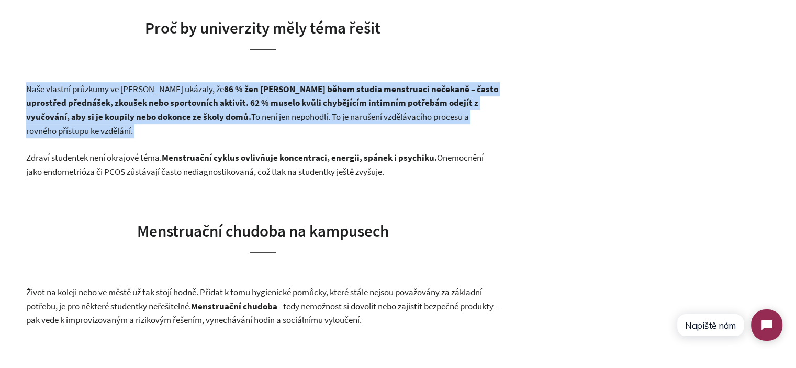
click at [152, 122] on strong "86 % žen zažívá během studia menstruaci nečekaně – často uprostřed přednášek, z…" at bounding box center [262, 102] width 472 height 39
click at [65, 133] on p "Naše vlastní průzkumy ve Femvie ukázaly, že 86 % žen zažívá během studia menstr…" at bounding box center [262, 109] width 473 height 55
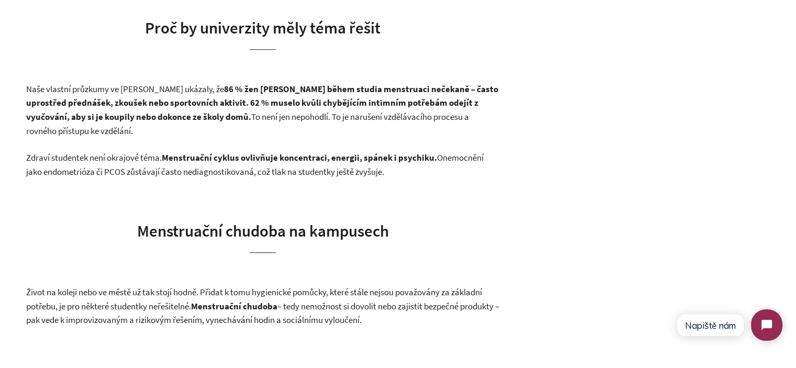
click at [53, 170] on p "Zdraví studentek není okrajové téma. Menstruační cyklus ovlivňuje koncentraci, …" at bounding box center [262, 165] width 473 height 28
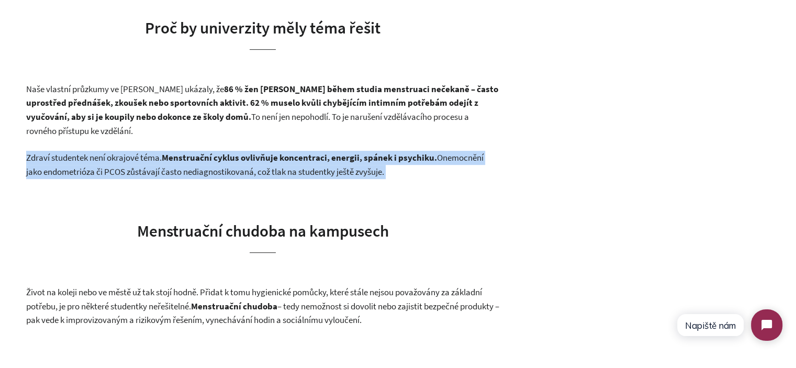
click at [53, 170] on p "Zdraví studentek není okrajové téma. Menstruační cyklus ovlivňuje koncentraci, …" at bounding box center [262, 165] width 473 height 28
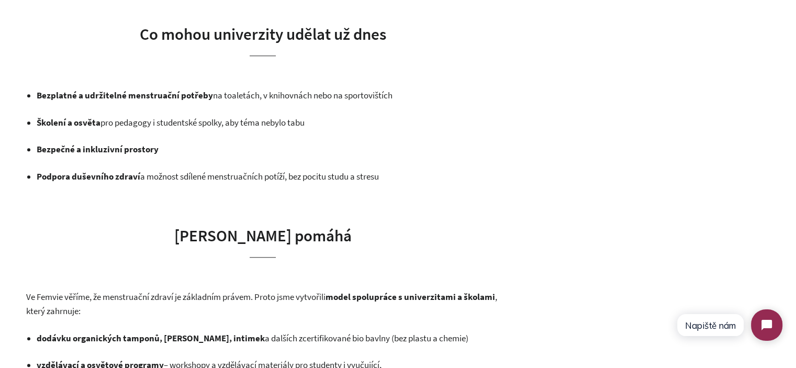
scroll to position [1047, 0]
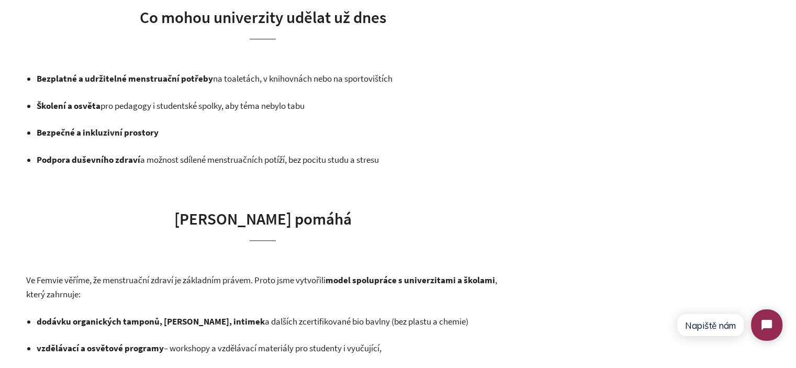
click at [77, 81] on strong "Bezplatné a udržitelné menstruační potřeby" at bounding box center [125, 79] width 176 height 12
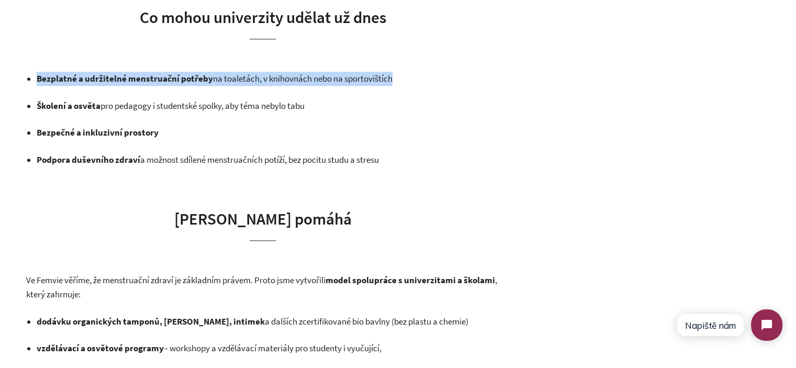
click at [77, 81] on strong "Bezplatné a udržitelné menstruační potřeby" at bounding box center [125, 79] width 176 height 12
click at [150, 96] on ul "Bezplatné a udržitelné menstruační potřeby na toaletách, v knihovnách nebo na s…" at bounding box center [268, 119] width 463 height 95
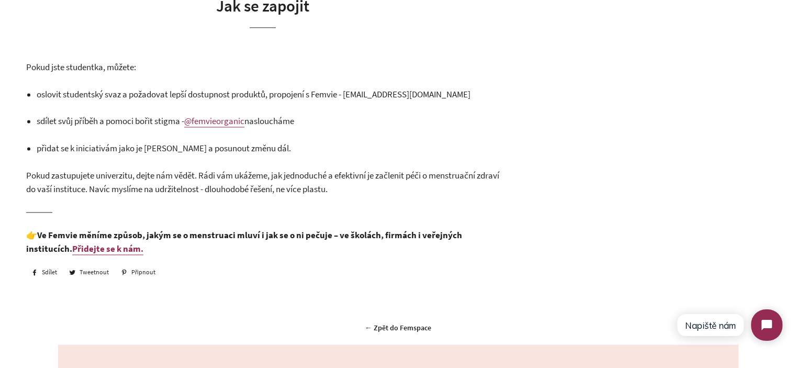
scroll to position [1518, 0]
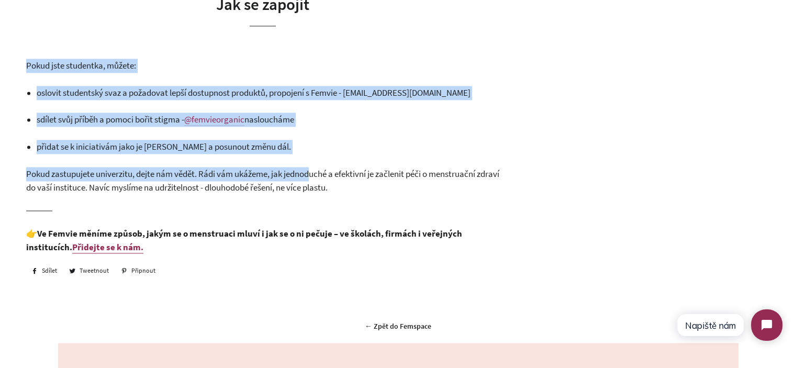
drag, startPoint x: 22, startPoint y: 55, endPoint x: 312, endPoint y: 159, distance: 307.9
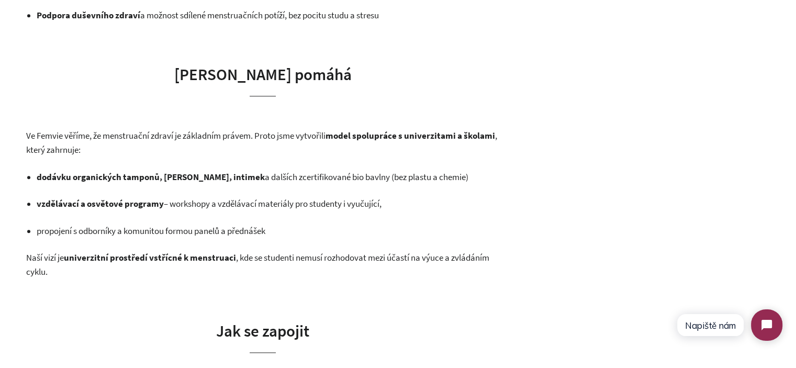
scroll to position [1151, 0]
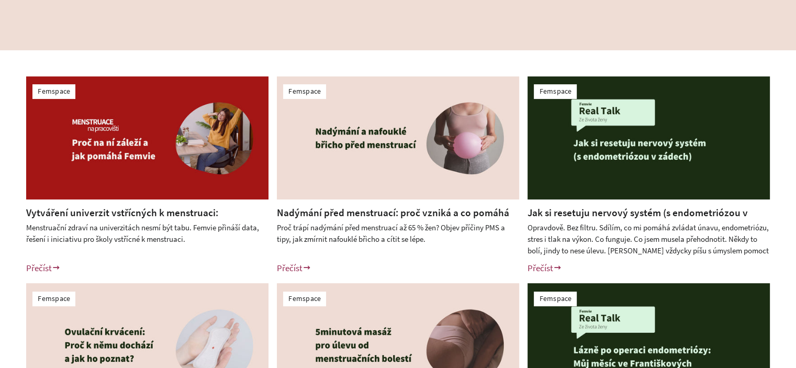
click at [0, 199] on div "Femspace Vytváření univerzit vstřícných k menstruaci: Menstruační zdraví na vys…" at bounding box center [398, 279] width 796 height 458
